Goal: Task Accomplishment & Management: Manage account settings

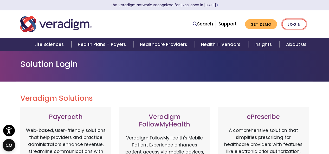
click at [296, 23] on link "Login" at bounding box center [294, 24] width 24 height 11
click at [294, 24] on link "Login" at bounding box center [294, 24] width 24 height 11
click at [292, 23] on link "Login" at bounding box center [294, 24] width 24 height 11
